Goal: Information Seeking & Learning: Learn about a topic

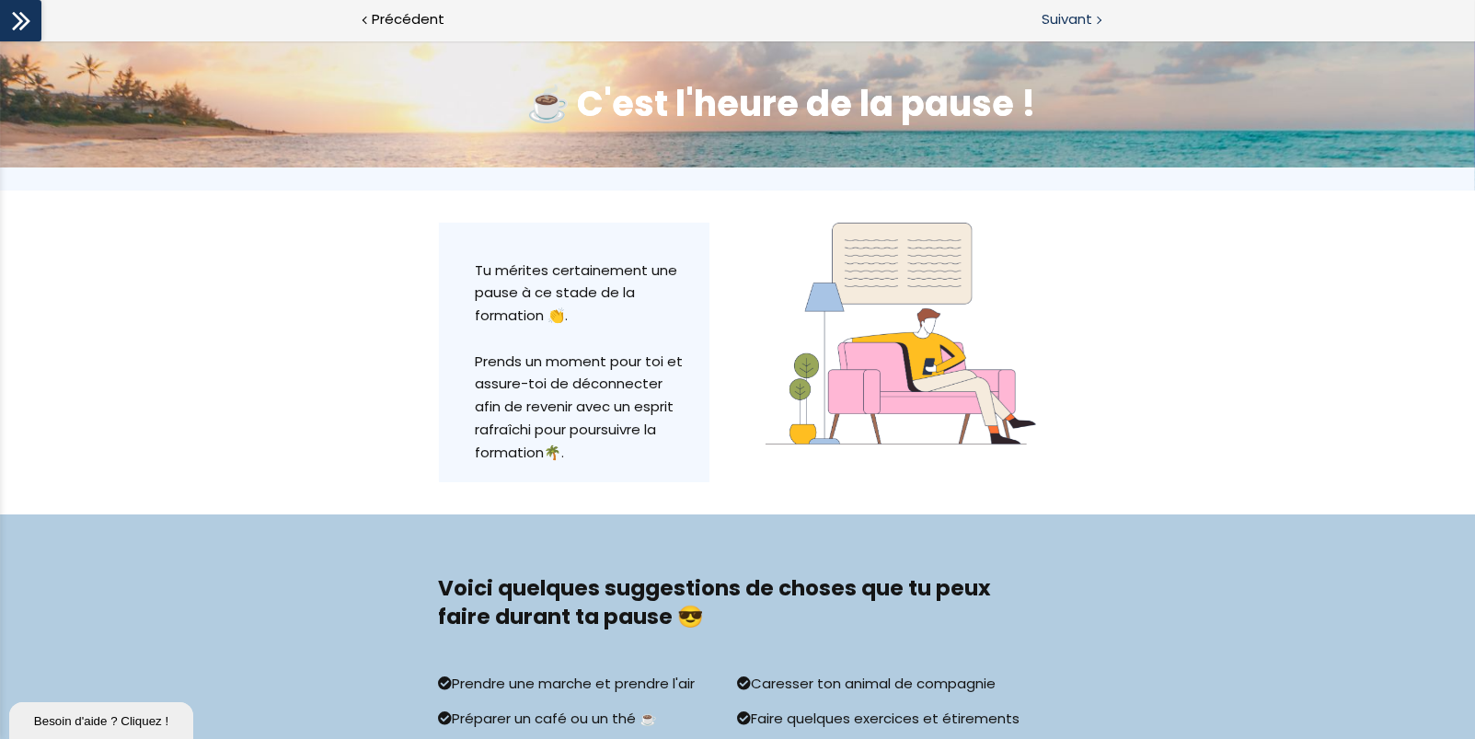
click at [1083, 25] on span "Suivant" at bounding box center [1067, 19] width 51 height 23
click at [1053, 13] on span "Suivant" at bounding box center [1067, 19] width 51 height 23
click at [1108, 17] on div "Suivant" at bounding box center [1107, 20] width 738 height 41
